Goal: Task Accomplishment & Management: Manage account settings

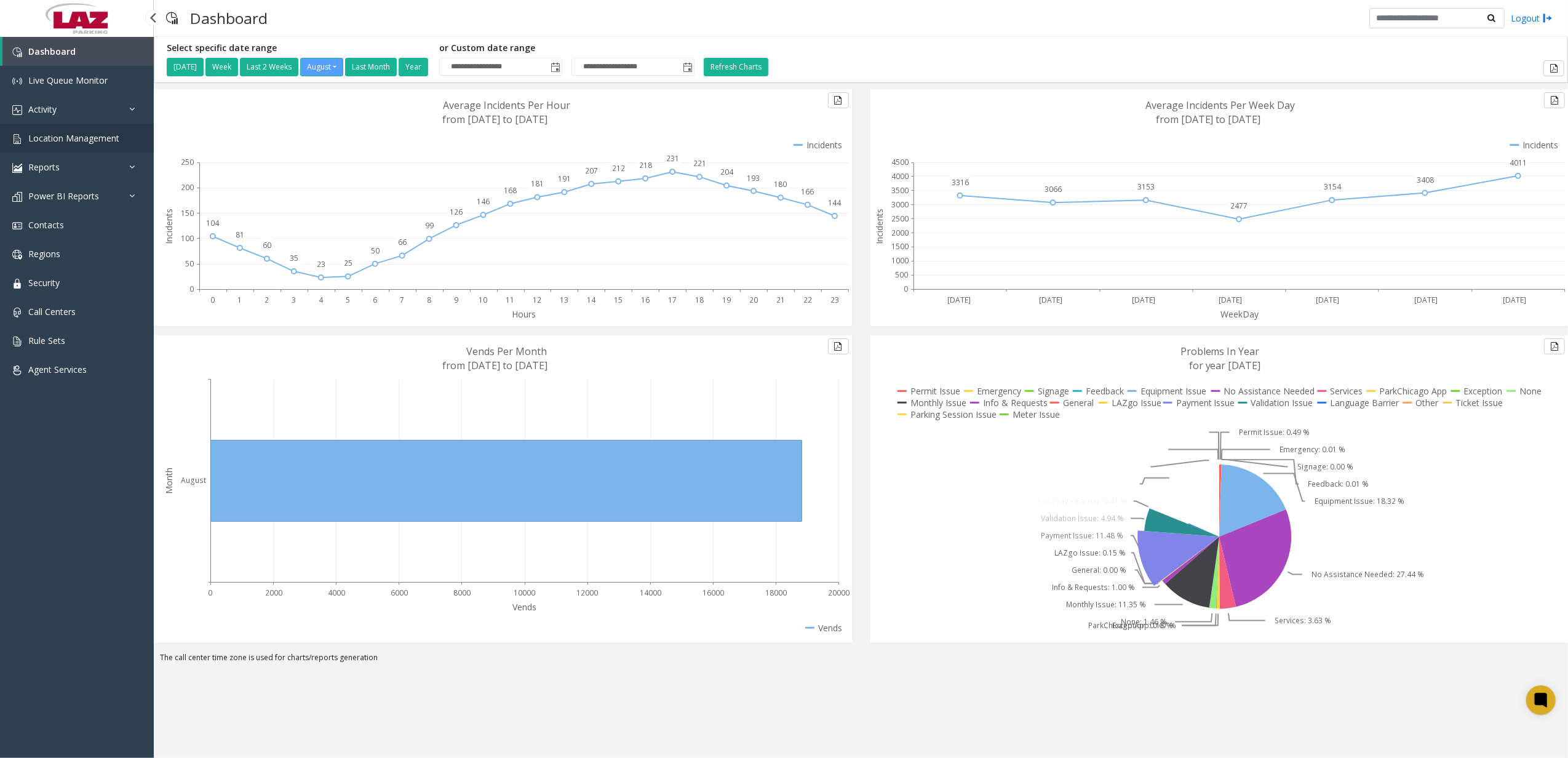
click at [59, 138] on span "Location Management" at bounding box center [74, 138] width 91 height 12
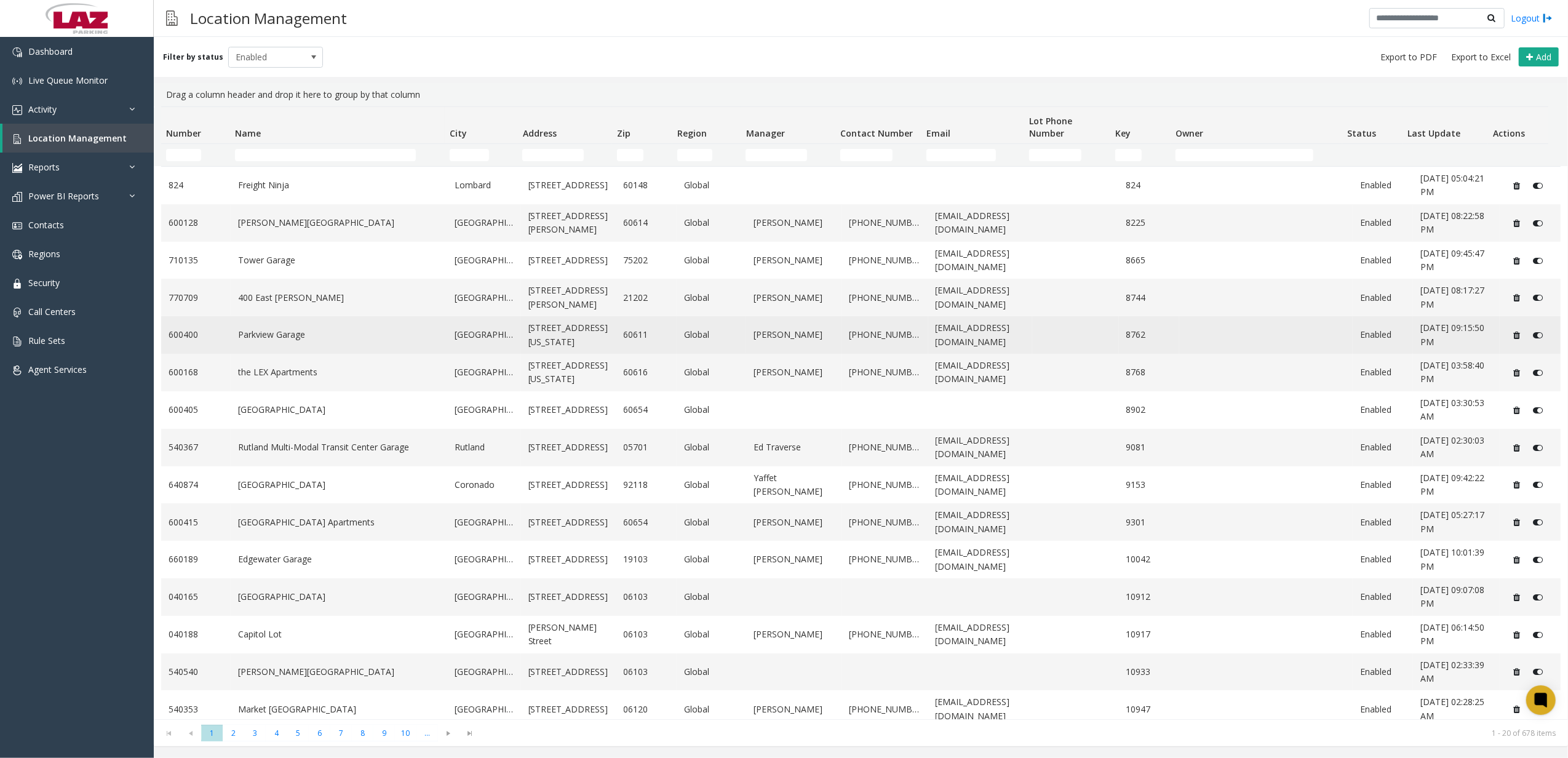
scroll to position [225, 0]
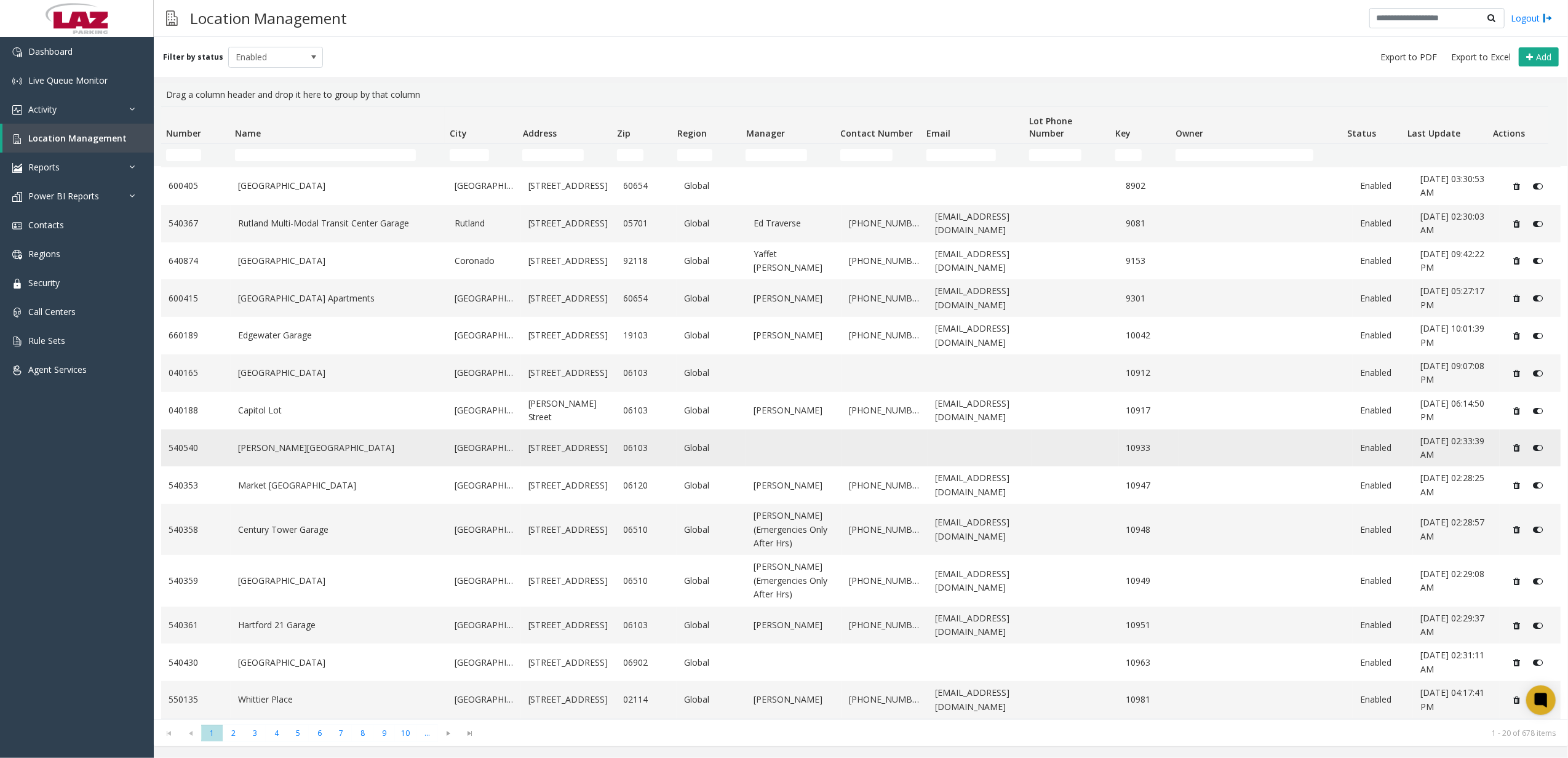
click at [358, 442] on link "[PERSON_NAME][GEOGRAPHIC_DATA]" at bounding box center [339, 447] width 202 height 13
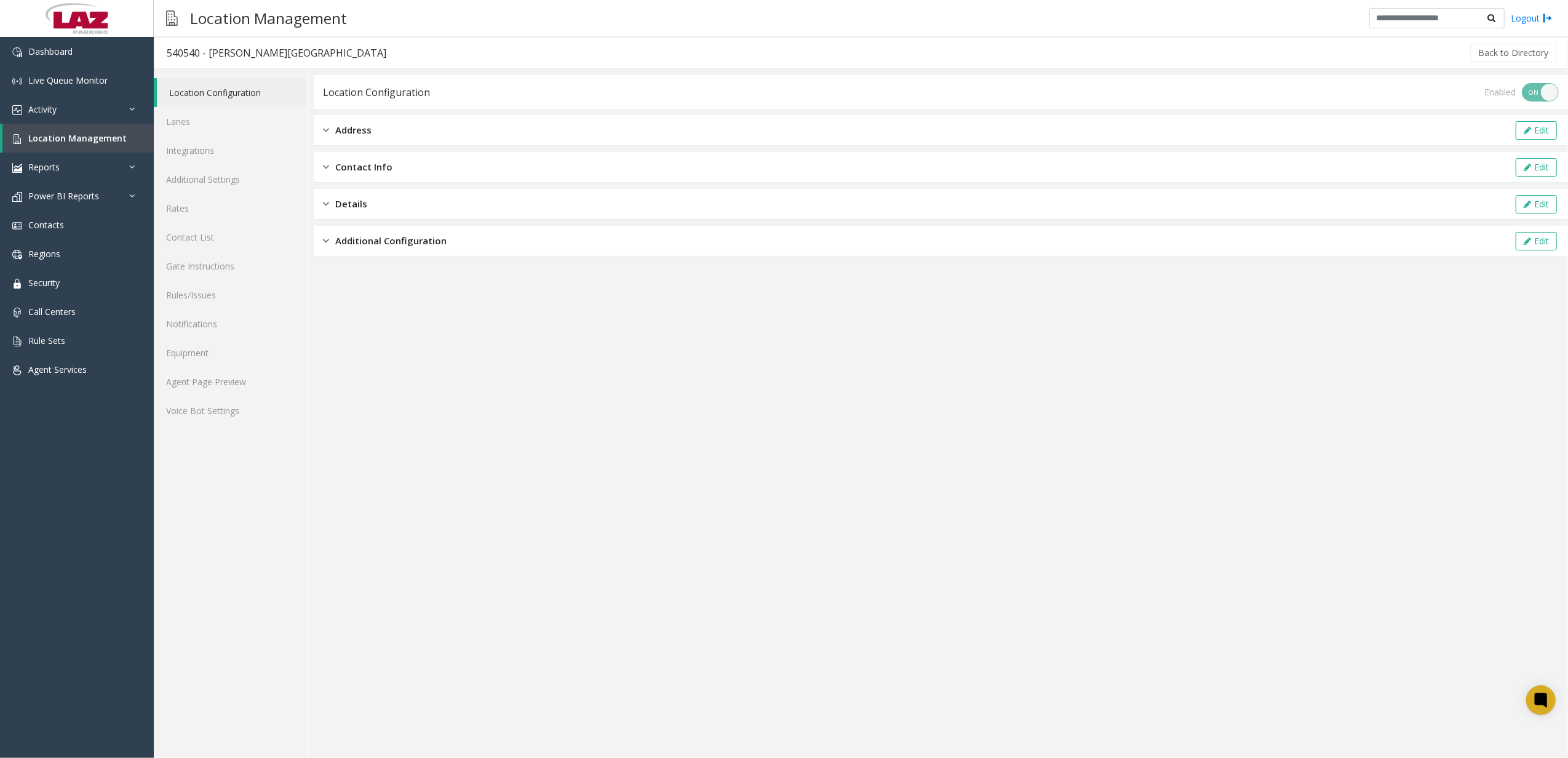
click at [379, 254] on div "Additional Configuration Edit" at bounding box center [941, 241] width 1254 height 31
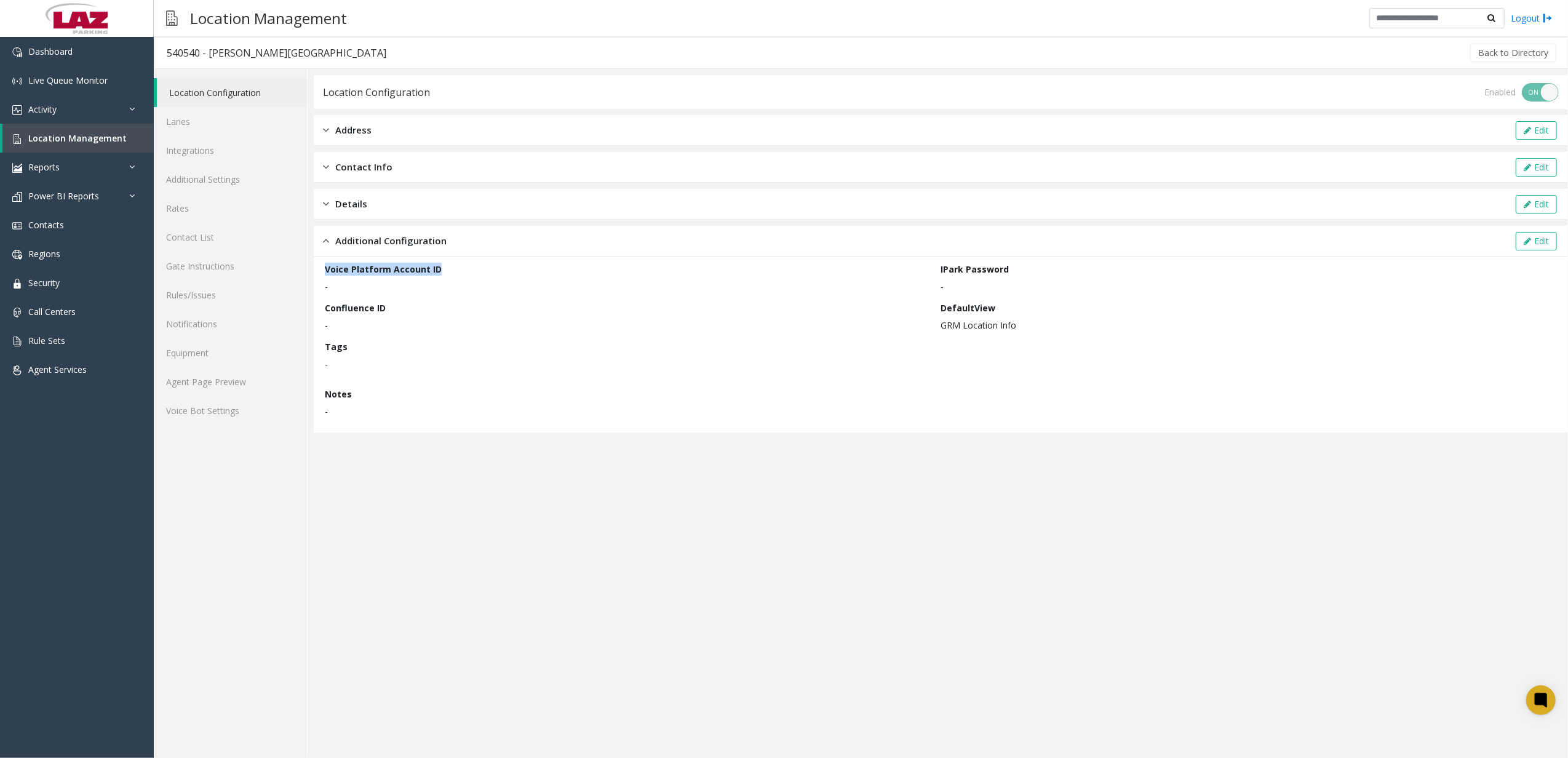
drag, startPoint x: 325, startPoint y: 272, endPoint x: 426, endPoint y: 280, distance: 101.3
click at [426, 280] on div "Voice Platform Account ID -" at bounding box center [633, 278] width 616 height 30
drag, startPoint x: 426, startPoint y: 280, endPoint x: 357, endPoint y: 271, distance: 69.6
click at [357, 271] on label "Voice Platform Account ID" at bounding box center [383, 269] width 117 height 13
drag, startPoint x: 307, startPoint y: 263, endPoint x: 356, endPoint y: 286, distance: 54.1
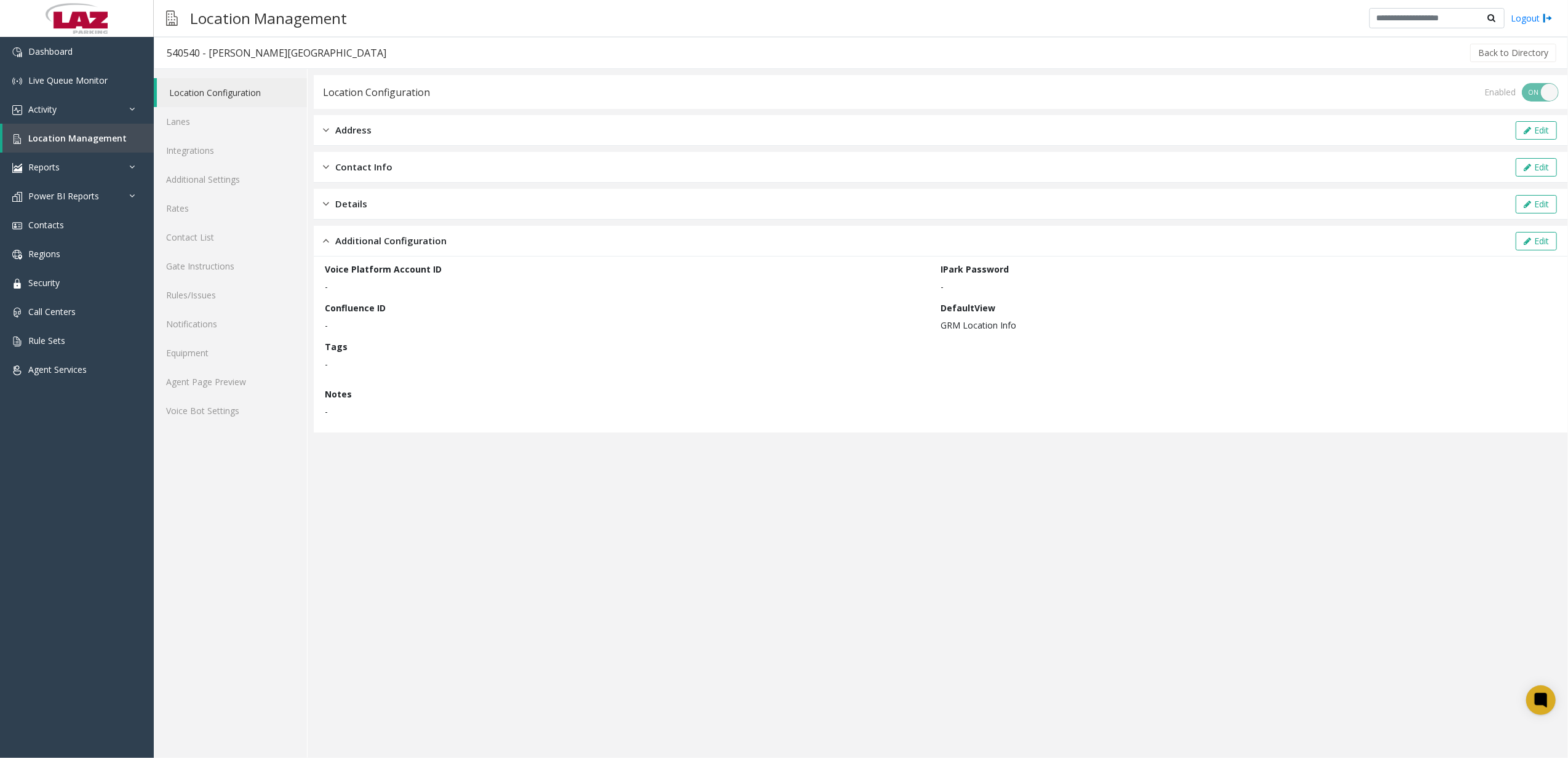
click at [356, 286] on div "Location Configuration Lanes Integrations Additional Settings Rates Contact Lis…" at bounding box center [861, 413] width 1415 height 689
drag, startPoint x: 356, startPoint y: 286, endPoint x: 339, endPoint y: 284, distance: 17.1
click at [340, 284] on p "-" at bounding box center [630, 287] width 610 height 13
click at [321, 285] on div "Voice Platform Account ID - IPark Password - Confluence ID - DefaultView GRM Lo…" at bounding box center [941, 345] width 1254 height 176
drag, startPoint x: 342, startPoint y: 281, endPoint x: 461, endPoint y: 289, distance: 119.3
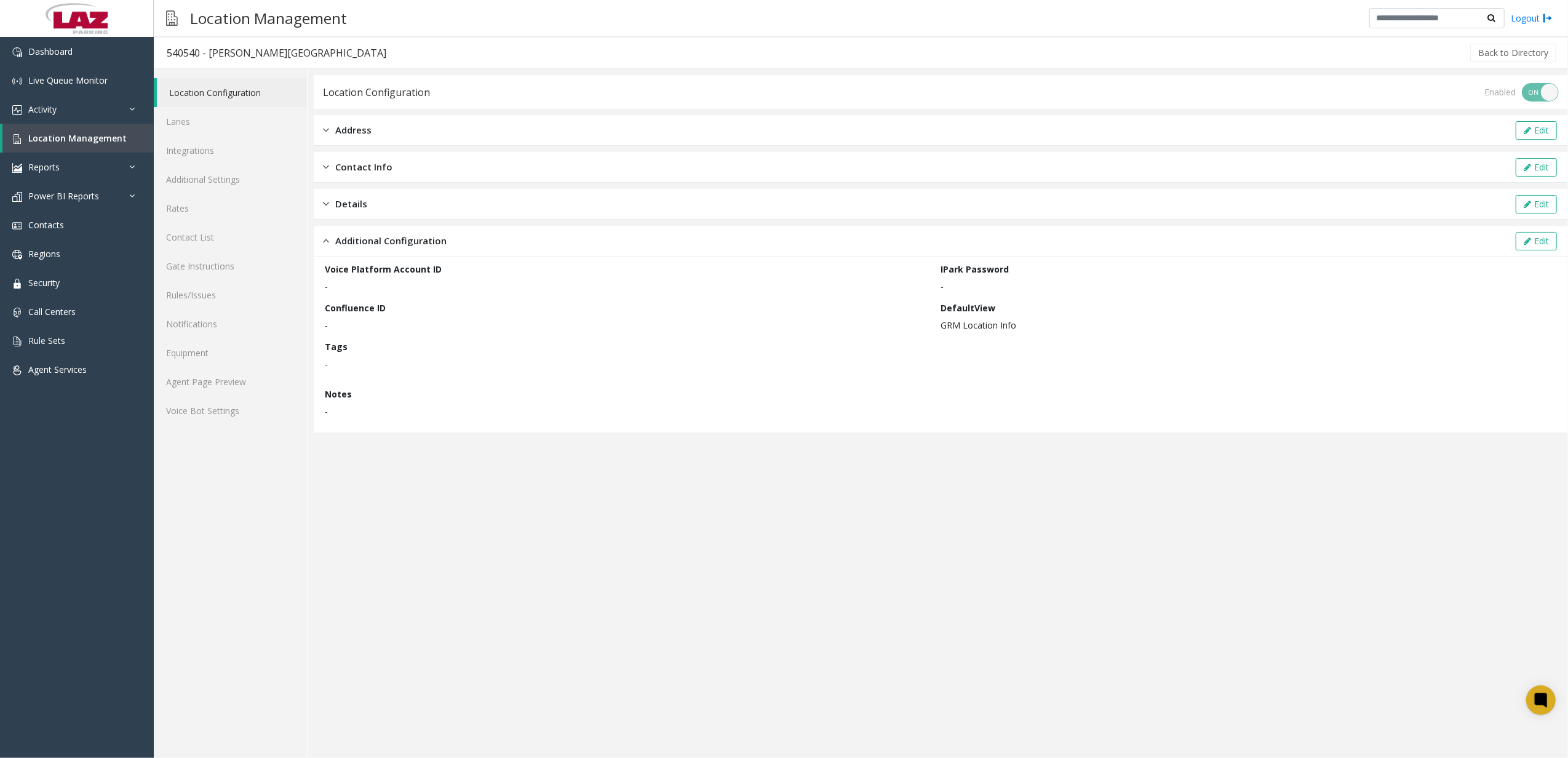
click at [461, 289] on div "Voice Platform Account ID -" at bounding box center [633, 278] width 616 height 30
drag, startPoint x: 461, startPoint y: 289, endPoint x: 444, endPoint y: 289, distance: 17.0
click at [444, 289] on p "-" at bounding box center [630, 287] width 610 height 13
click at [203, 143] on link "Integrations" at bounding box center [230, 150] width 153 height 29
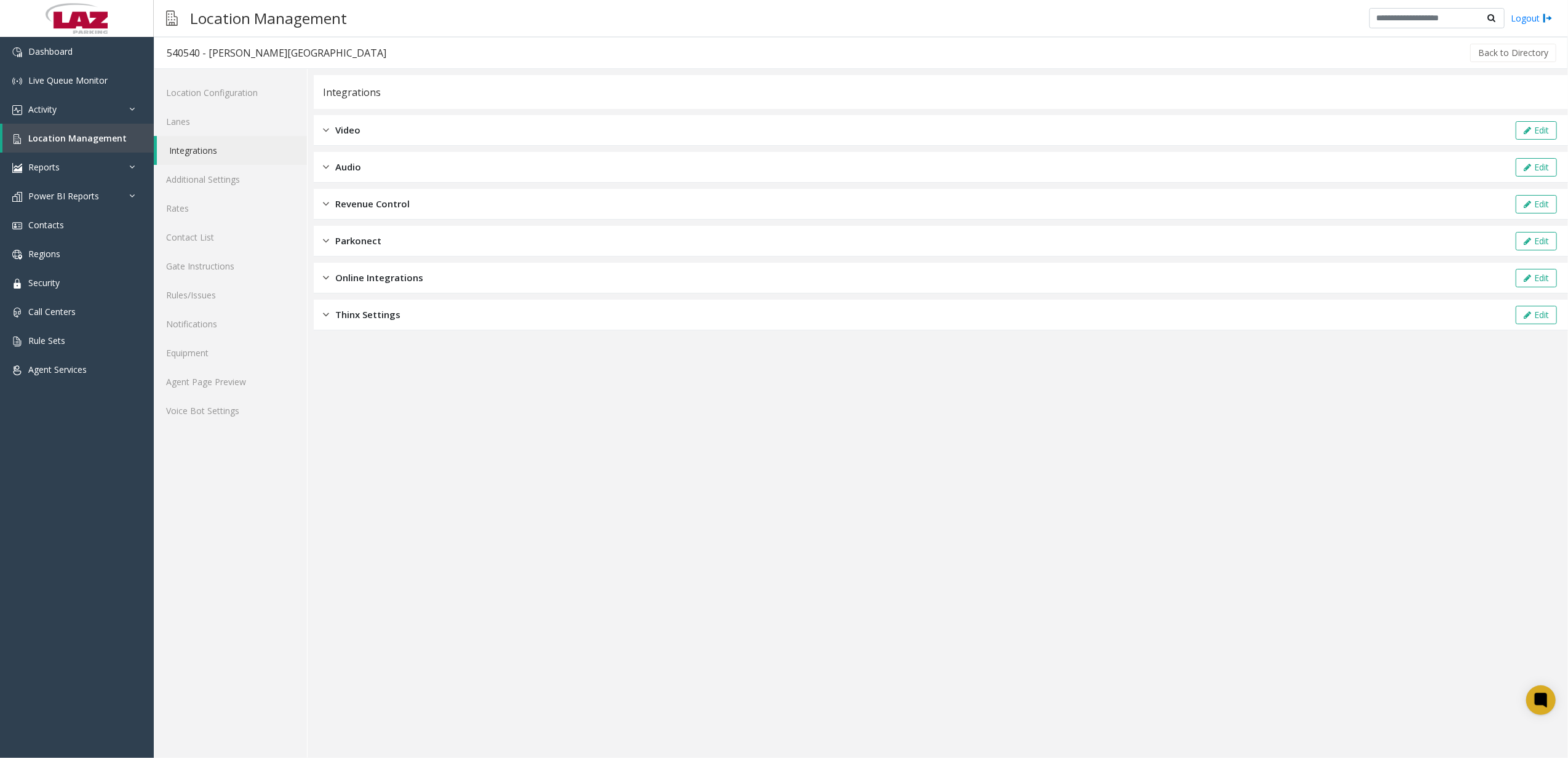
click at [401, 210] on span "Revenue Control" at bounding box center [372, 204] width 74 height 14
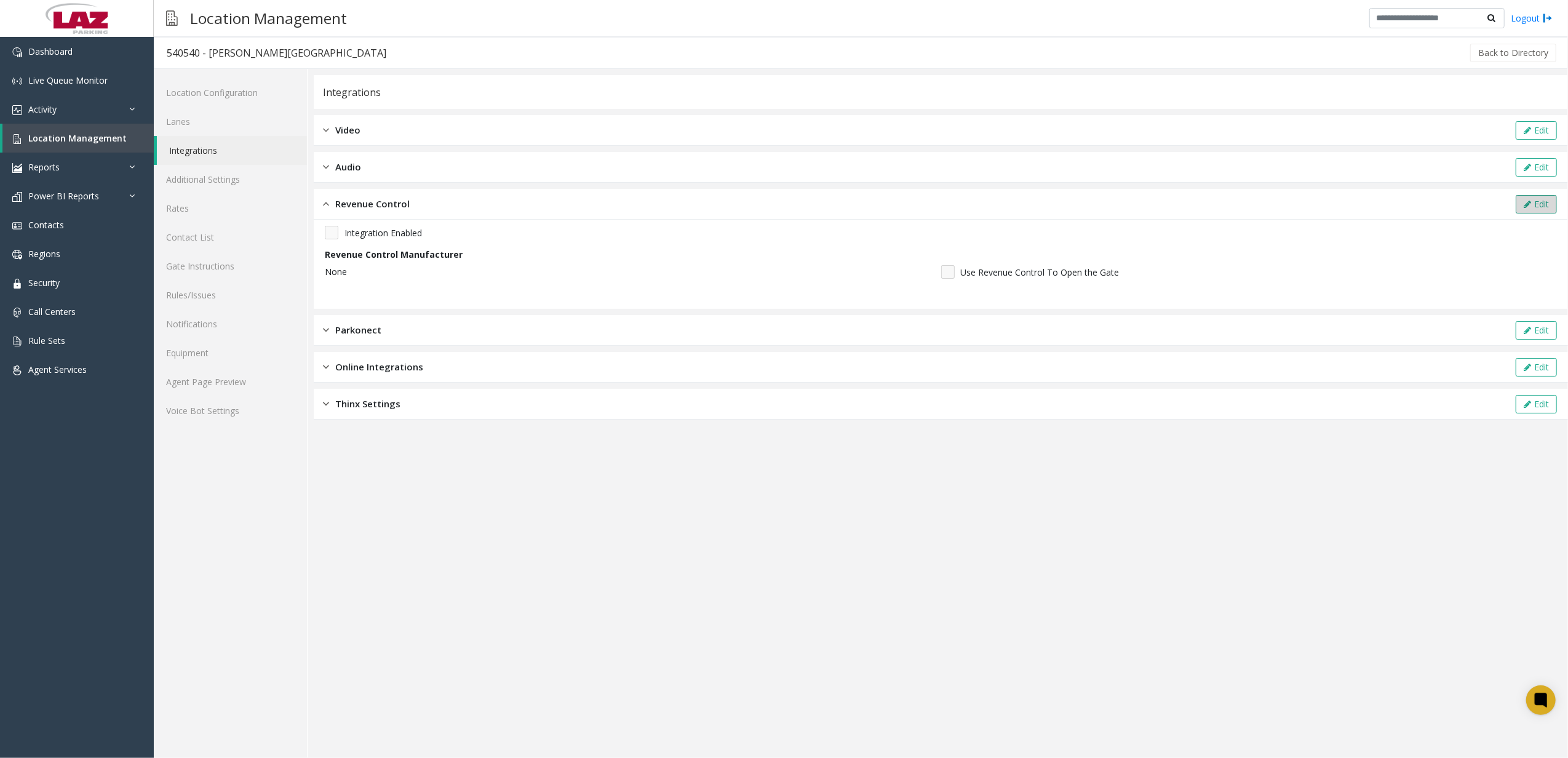
click at [1539, 205] on button "Edit" at bounding box center [1536, 204] width 41 height 18
click at [422, 284] on span "None" at bounding box center [569, 275] width 487 height 20
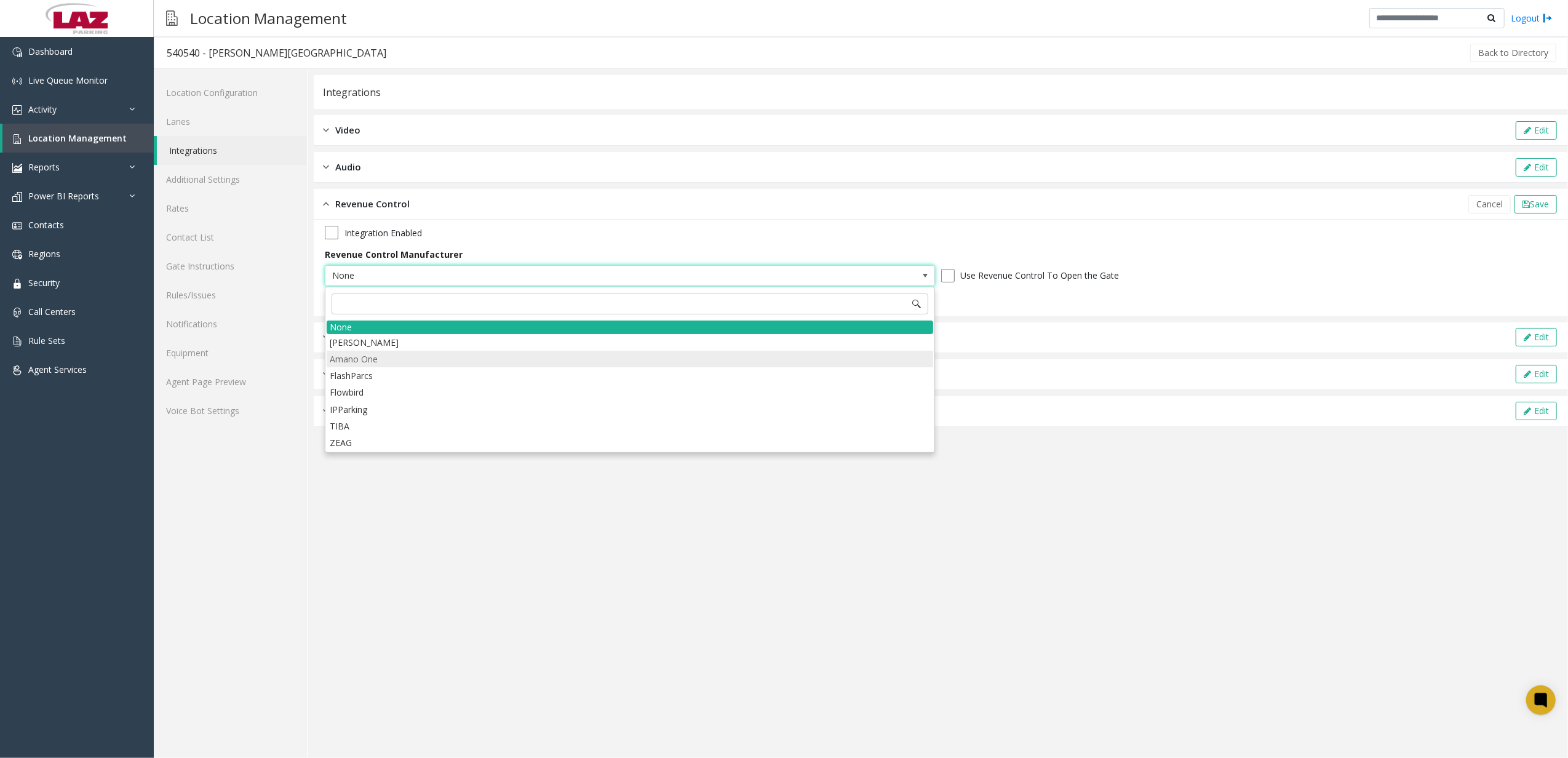
click at [395, 356] on li "Amano One" at bounding box center [630, 359] width 606 height 16
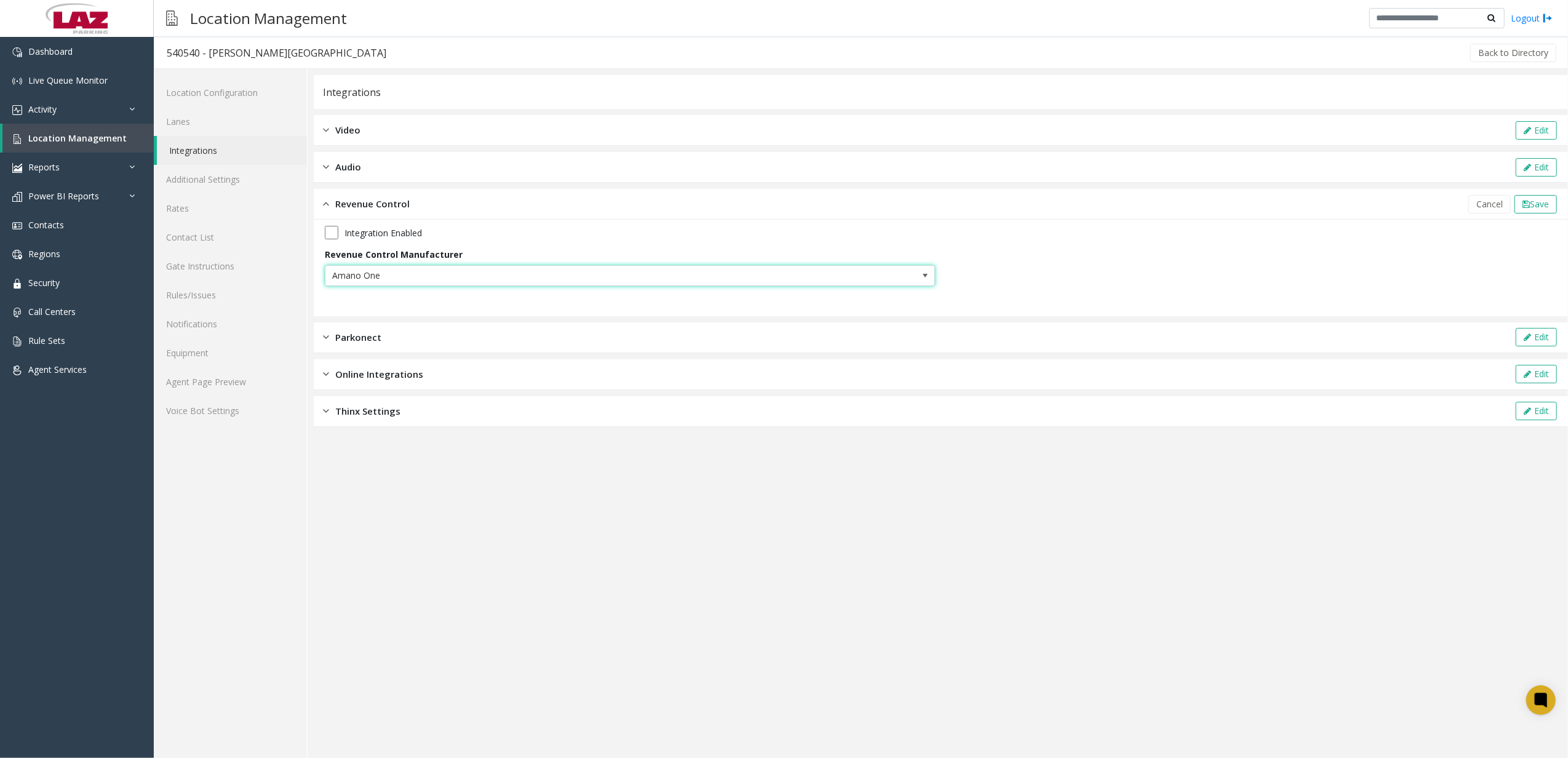
click at [318, 225] on div "Integration Enabled Revenue Control Manufacturer Amano One" at bounding box center [941, 268] width 1254 height 97
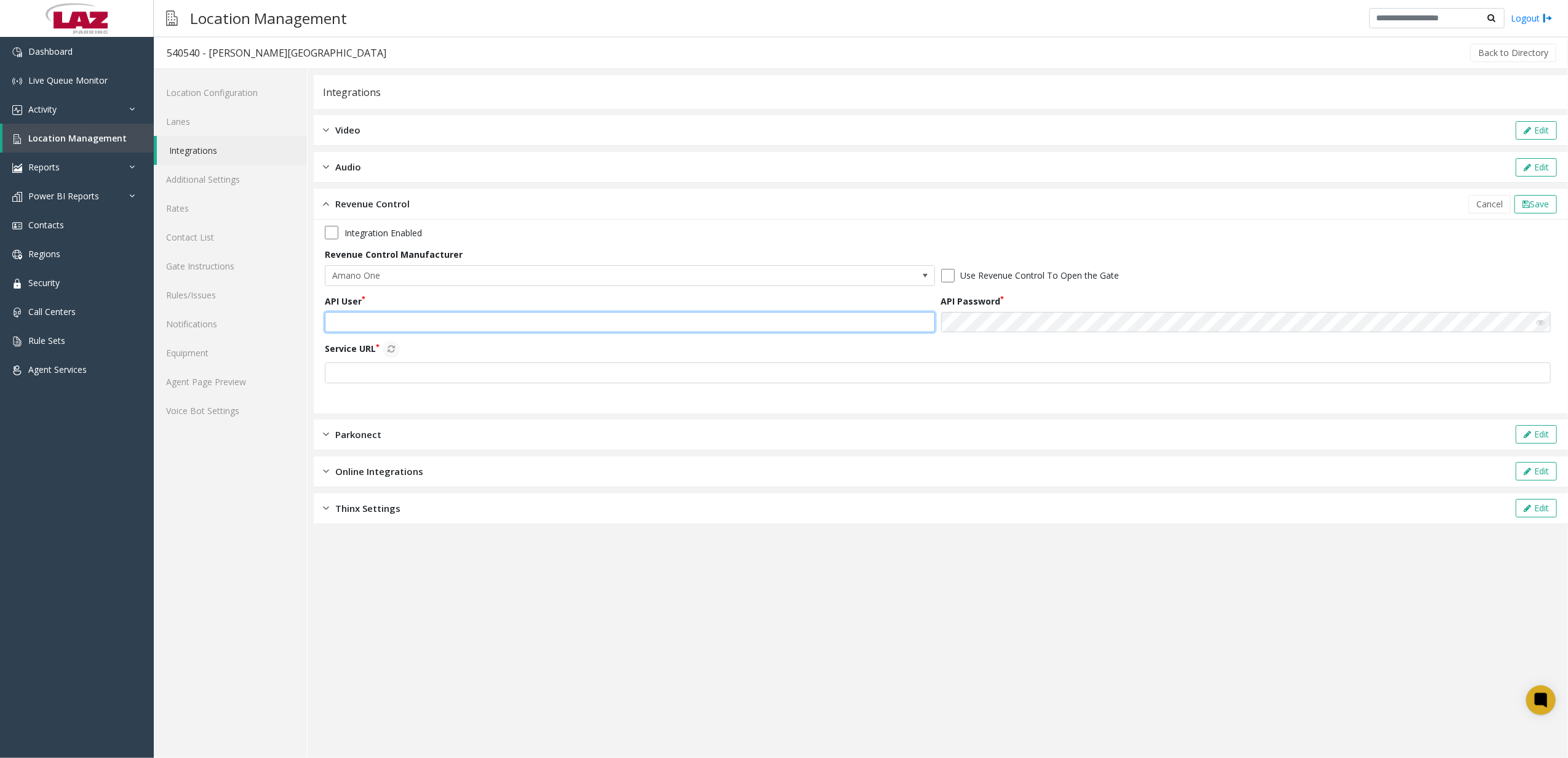
click at [433, 325] on input "text" at bounding box center [630, 322] width 610 height 21
click at [780, 378] on input "text" at bounding box center [938, 372] width 1226 height 21
type input "**********"
drag, startPoint x: 466, startPoint y: 372, endPoint x: 314, endPoint y: 376, distance: 152.1
click at [314, 376] on div "**********" at bounding box center [941, 316] width 1254 height 194
